Goal: Book appointment/travel/reservation

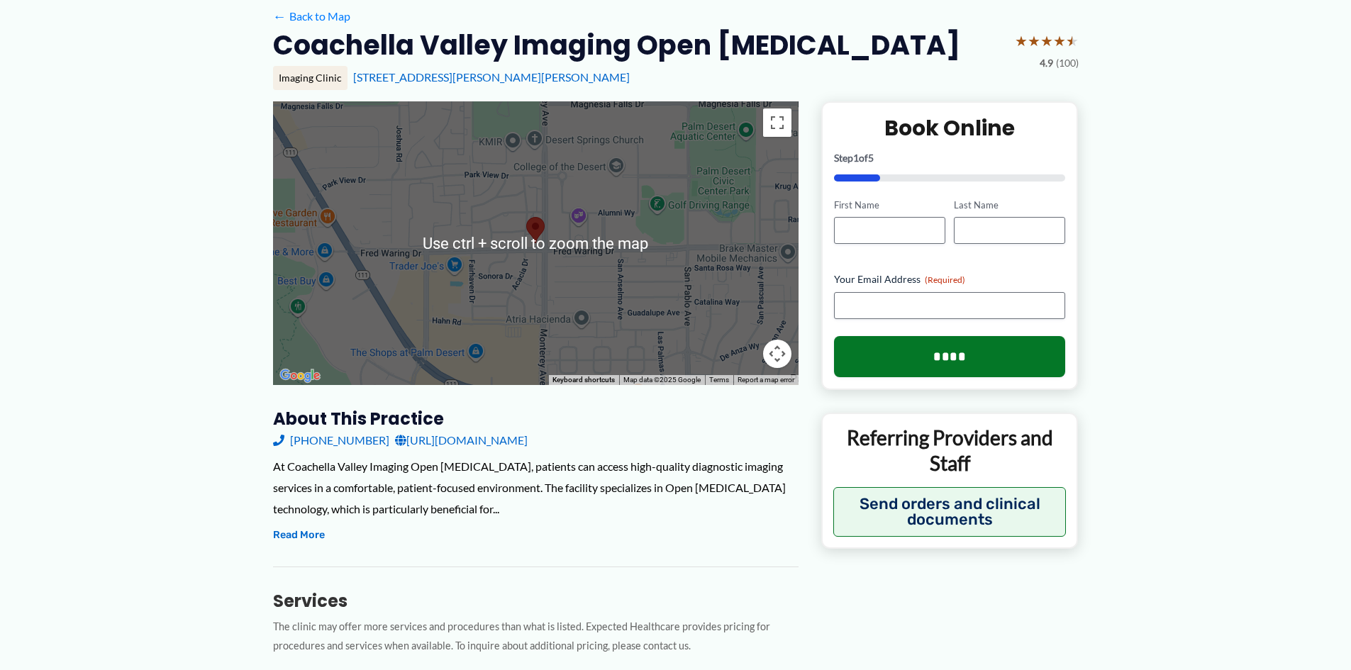
scroll to position [71, 0]
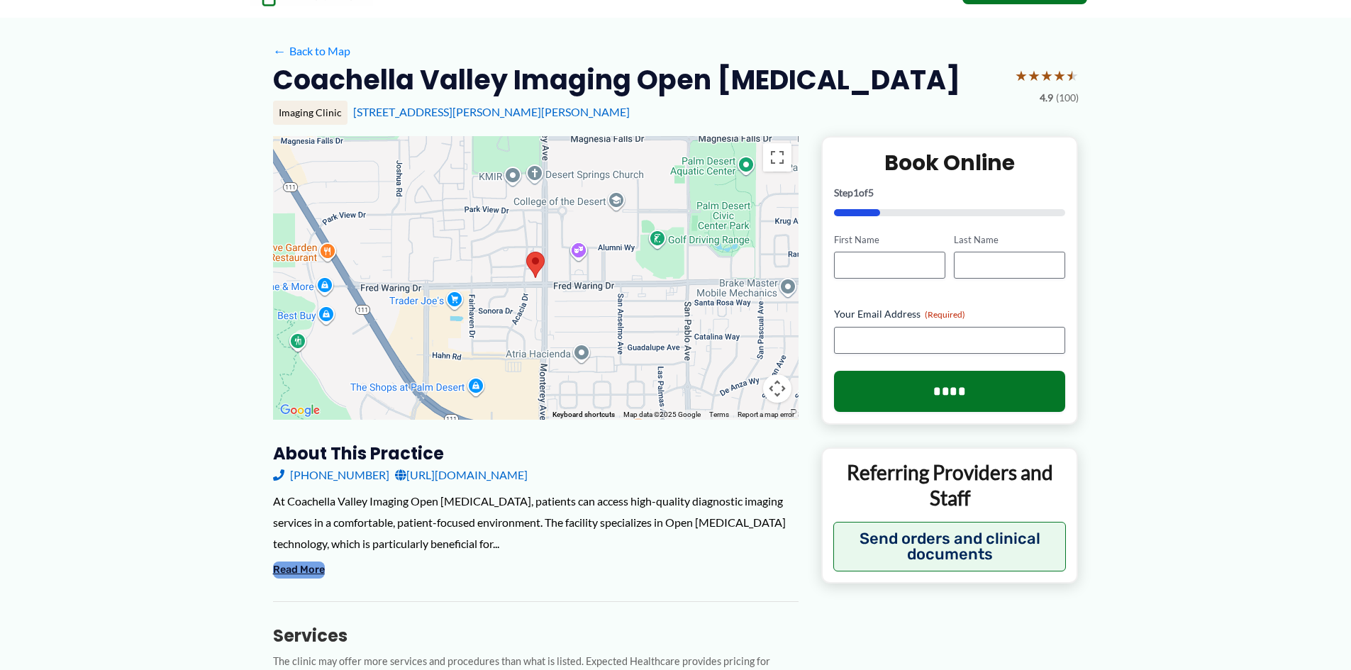
click at [308, 574] on button "Read More" at bounding box center [299, 570] width 52 height 17
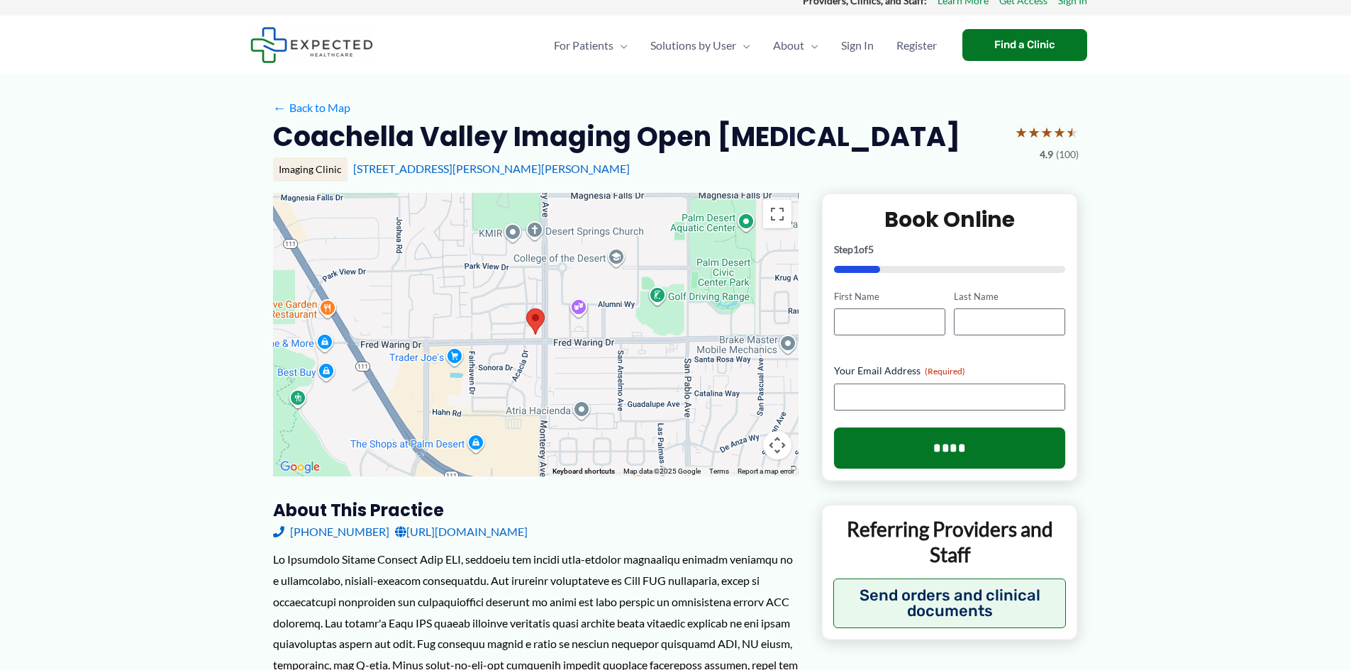
scroll to position [0, 0]
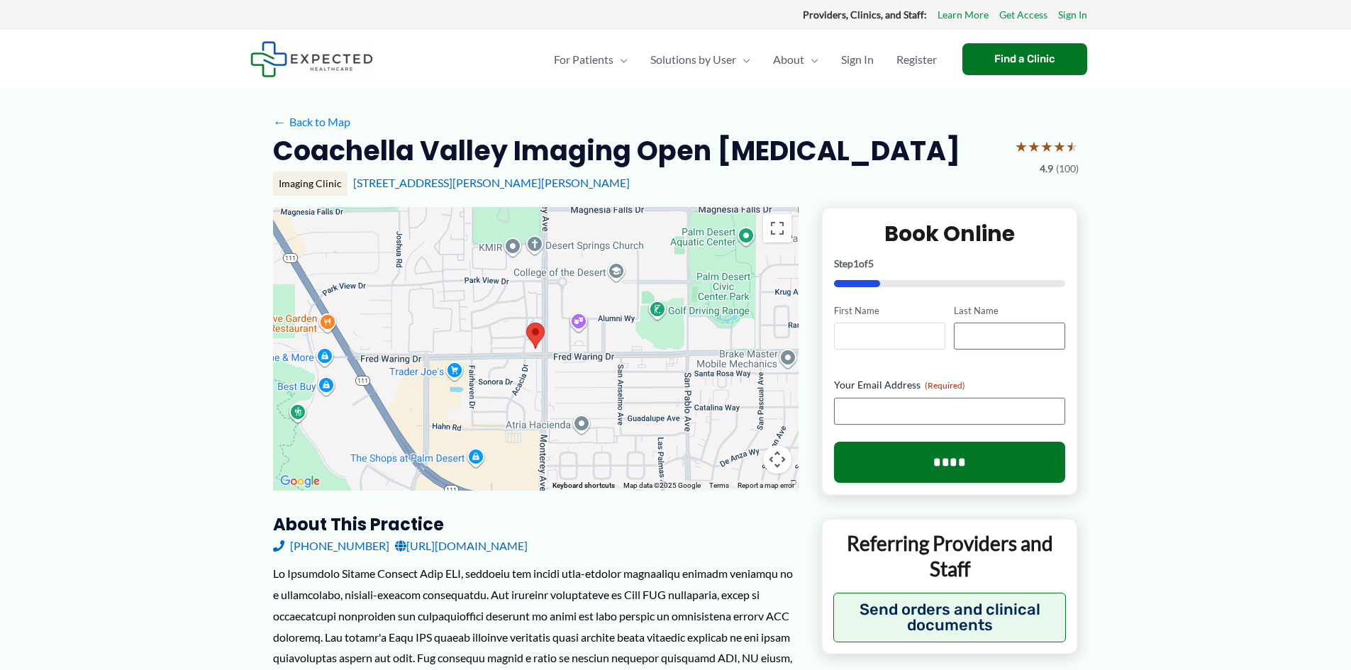
click at [864, 339] on input "First Name" at bounding box center [889, 336] width 111 height 27
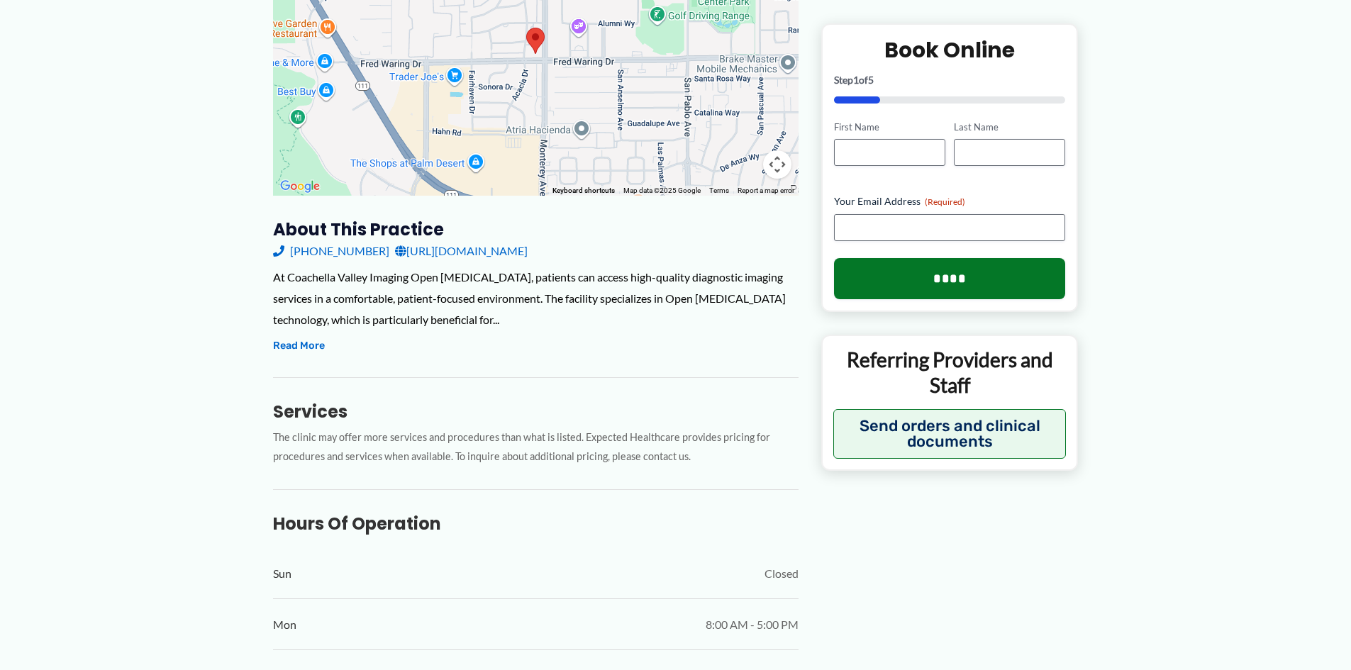
scroll to position [355, 0]
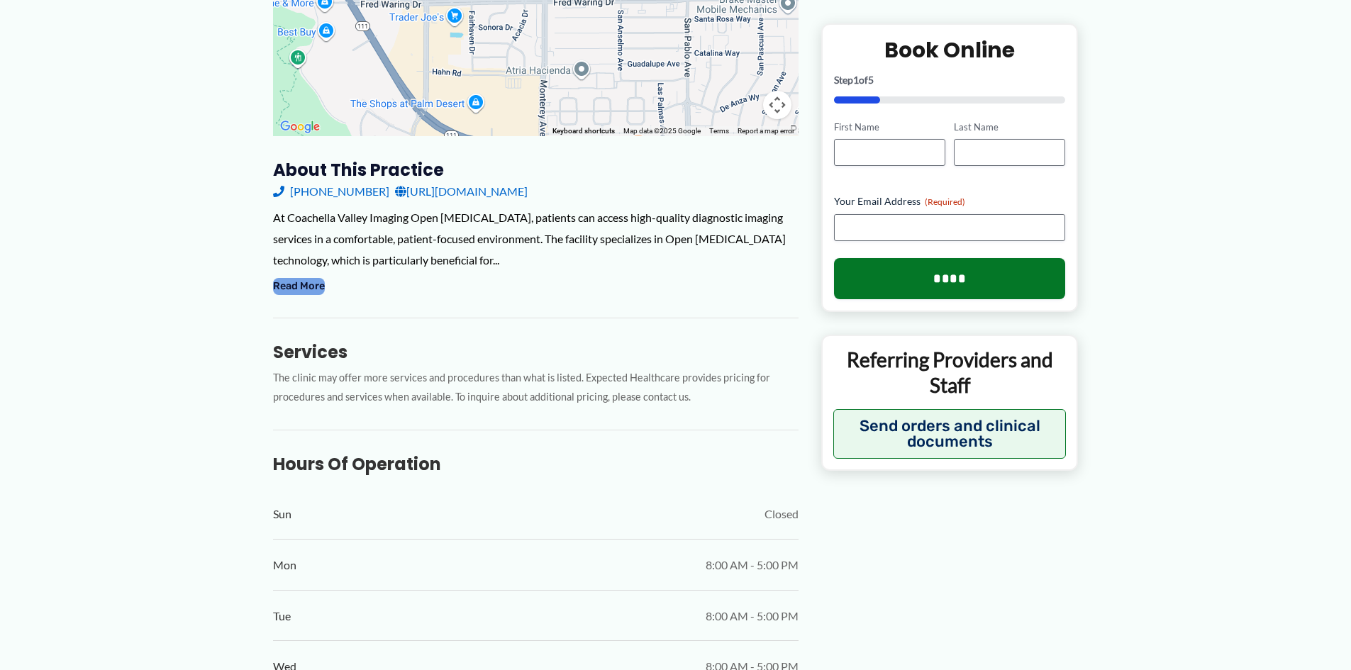
click at [309, 286] on button "Read More" at bounding box center [299, 286] width 52 height 17
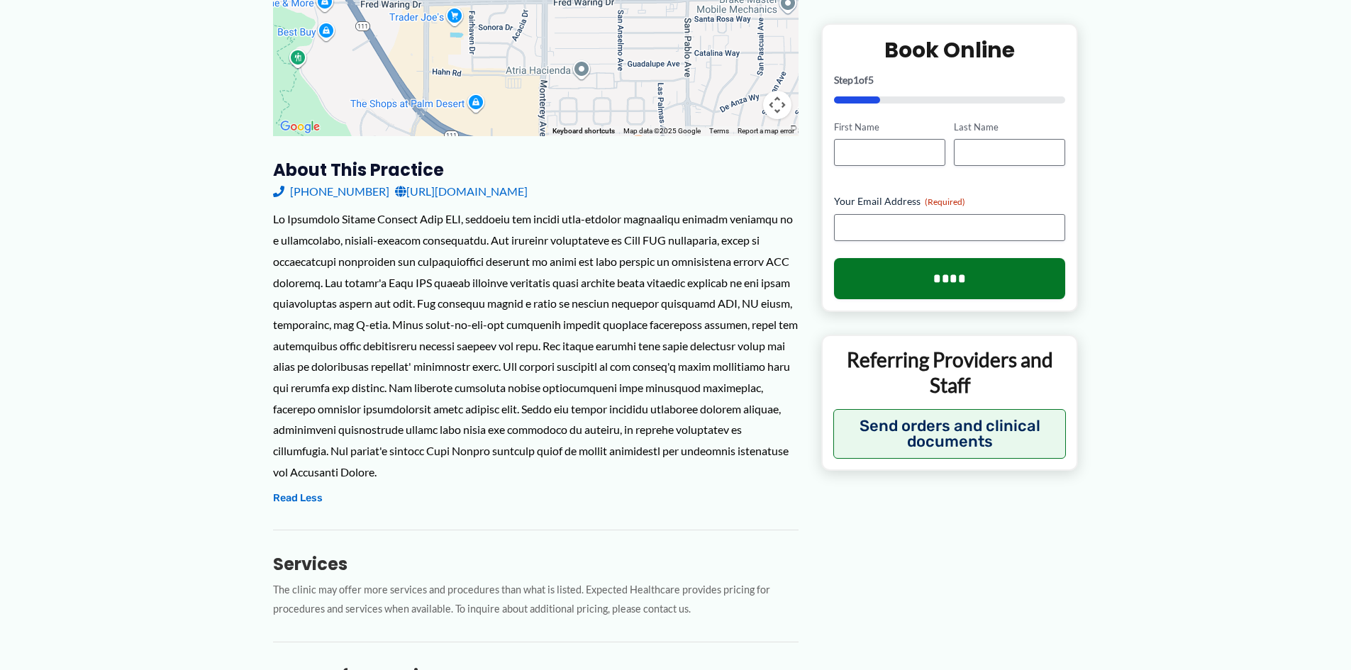
click at [494, 411] on div at bounding box center [535, 345] width 525 height 274
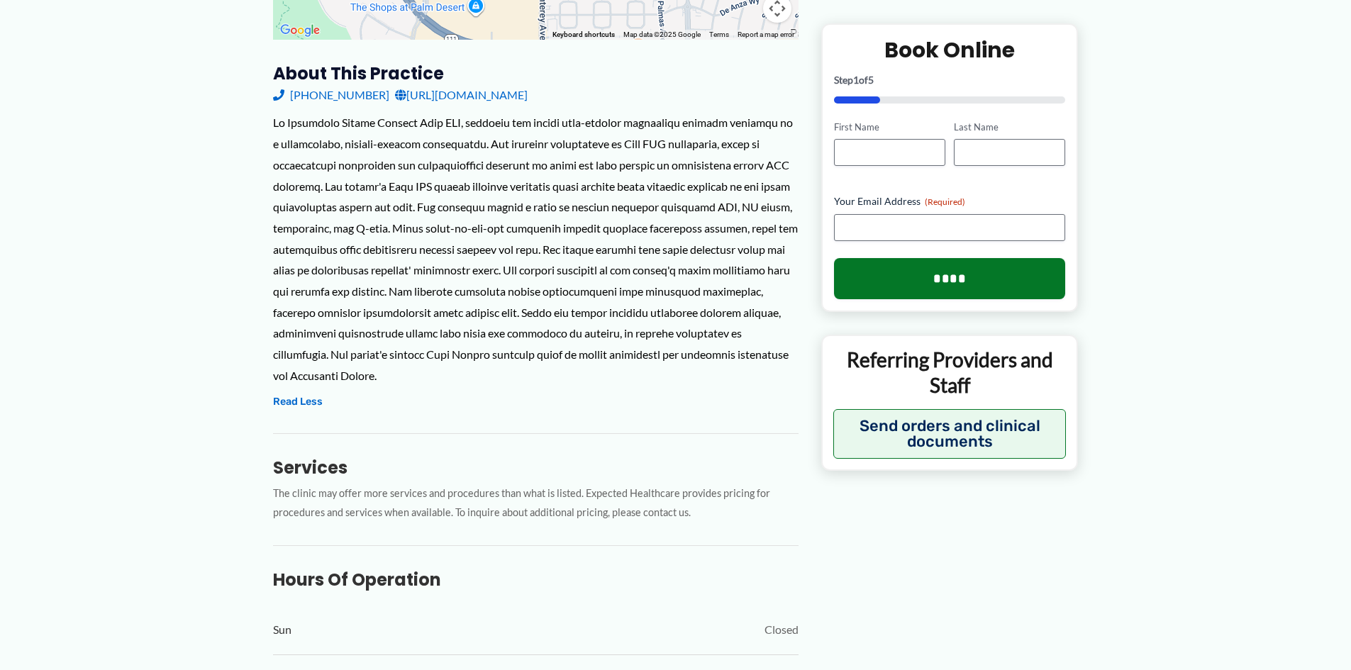
scroll to position [425, 0]
